Goal: Navigation & Orientation: Go to known website

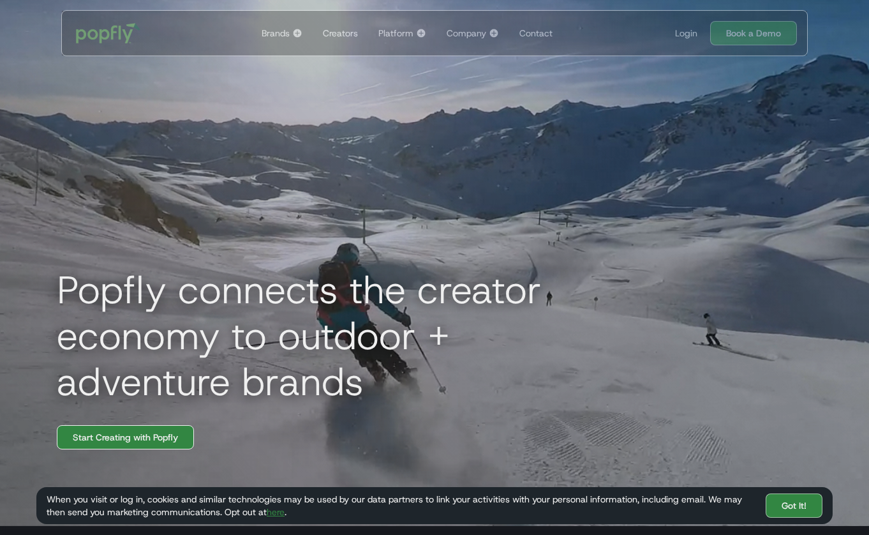
click at [153, 438] on link "Start Creating with Popfly" at bounding box center [125, 437] width 137 height 24
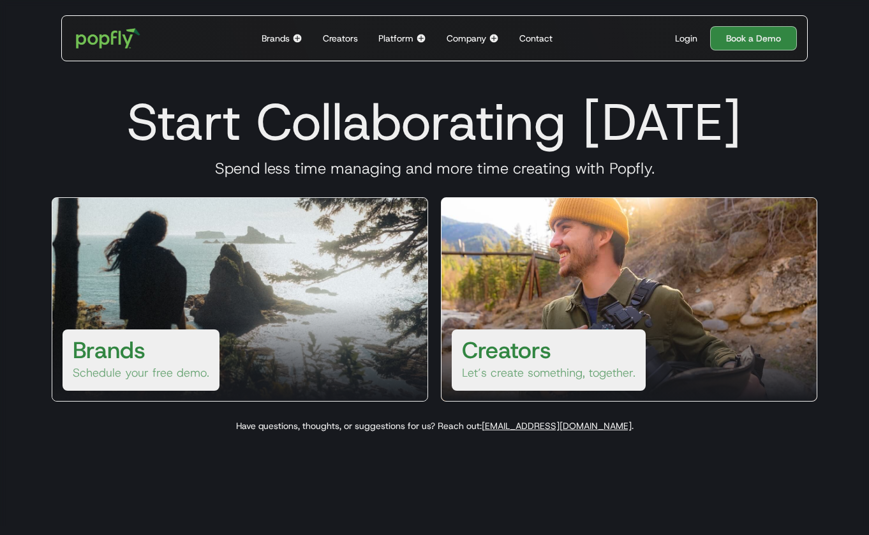
click at [686, 35] on div "Login" at bounding box center [686, 38] width 22 height 13
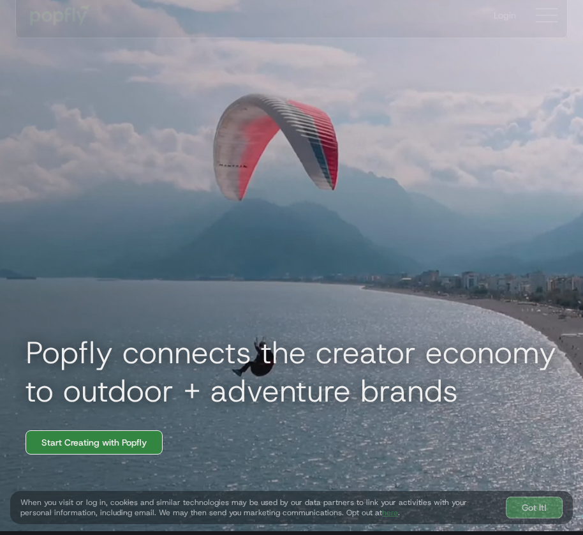
drag, startPoint x: 73, startPoint y: 460, endPoint x: 72, endPoint y: 436, distance: 24.2
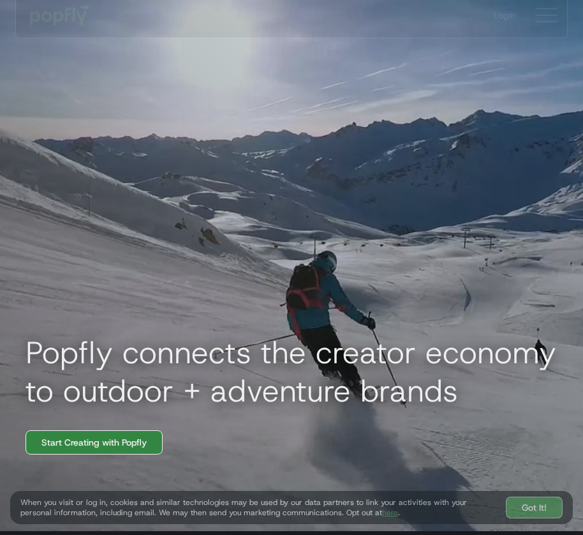
click at [73, 460] on div "Popfly connects the creator economy to outdoor + adventure brands Start Creatin…" at bounding box center [291, 263] width 583 height 535
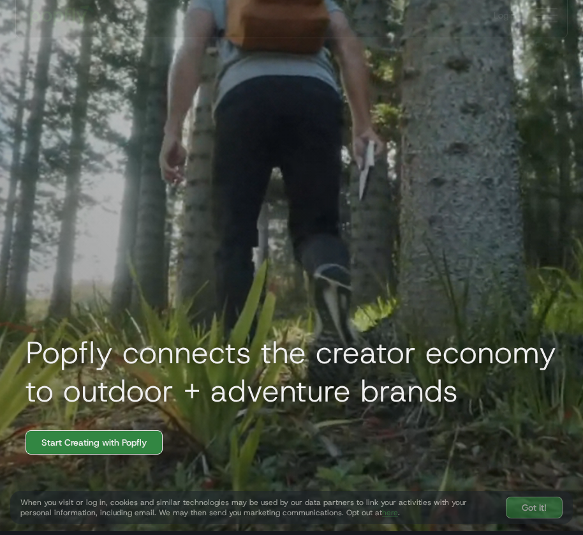
click at [72, 436] on link "Start Creating with Popfly" at bounding box center [94, 442] width 137 height 24
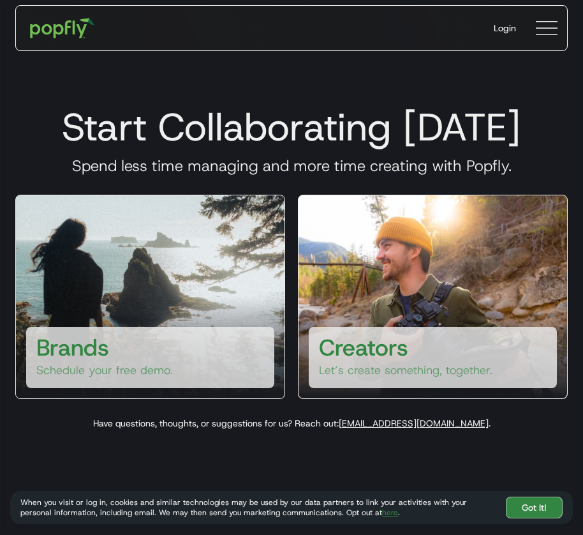
click at [503, 24] on div "Login" at bounding box center [505, 28] width 22 height 13
